Goal: Task Accomplishment & Management: Use online tool/utility

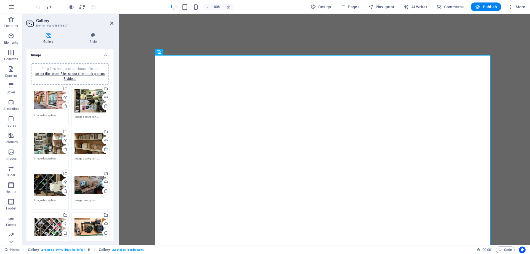
click at [494, 6] on span "Publish" at bounding box center [486, 7] width 22 height 6
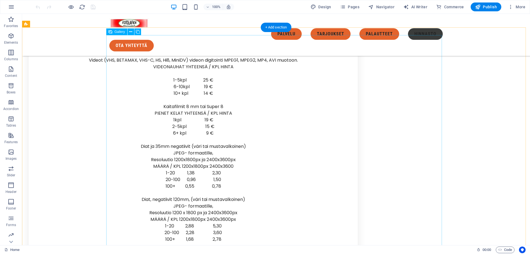
scroll to position [2327, 0]
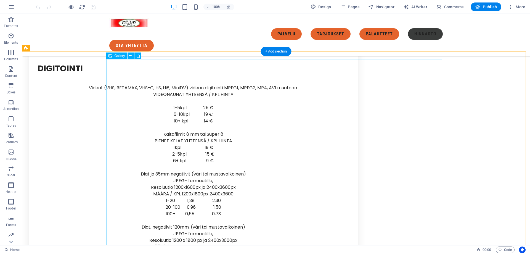
select select "4"
select select "px"
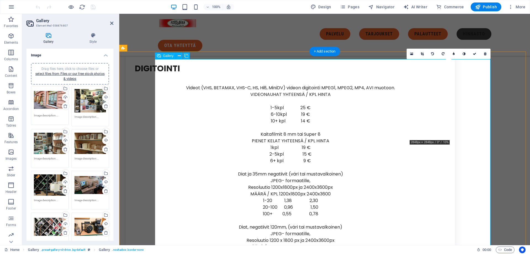
click at [485, 55] on icon at bounding box center [485, 53] width 2 height 3
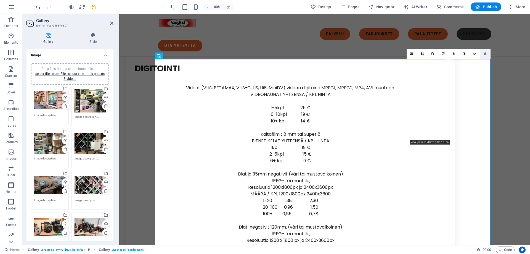
click at [483, 53] on link at bounding box center [485, 54] width 10 height 10
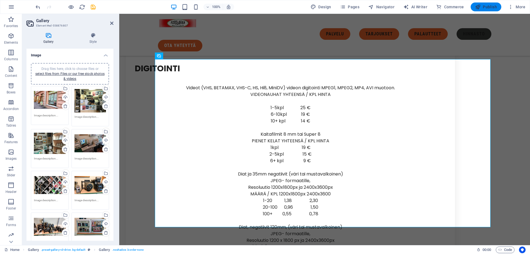
click at [477, 6] on icon "button" at bounding box center [478, 7] width 6 height 6
